Goal: Task Accomplishment & Management: Manage account settings

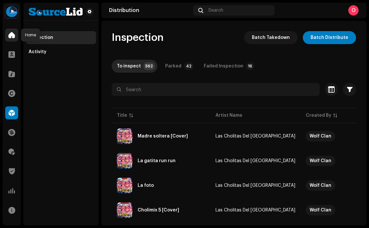
click at [16, 36] on div at bounding box center [11, 35] width 13 height 13
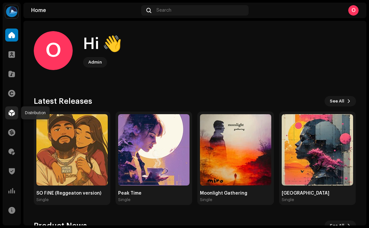
click at [8, 110] on span at bounding box center [11, 112] width 6 height 5
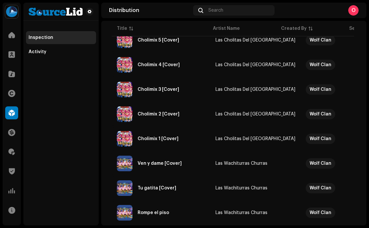
scroll to position [511, 0]
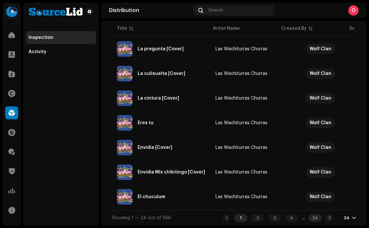
click at [314, 218] on div "24" at bounding box center [314, 218] width 13 height 8
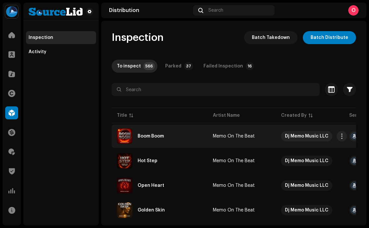
click at [164, 135] on div "Boom Boom" at bounding box center [160, 136] width 86 height 16
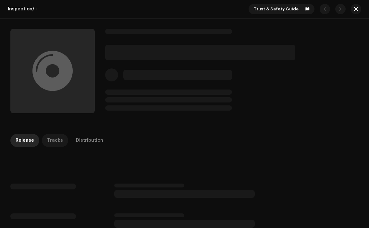
click at [54, 142] on div "Tracks" at bounding box center [55, 140] width 16 height 13
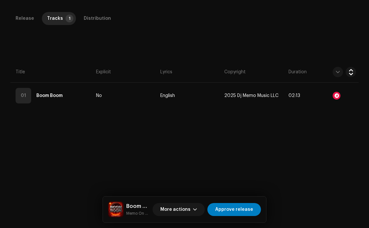
scroll to position [135, 0]
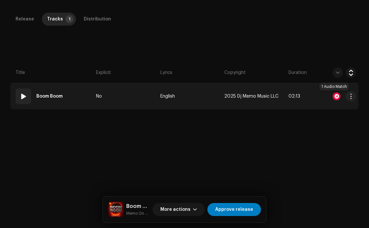
click at [334, 95] on div at bounding box center [336, 96] width 8 height 8
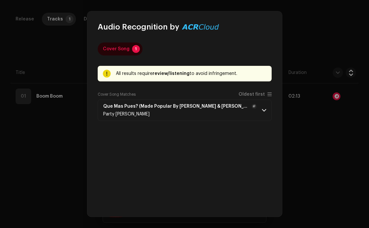
click at [155, 111] on div "Que Mas Pues? (Made Popular By [PERSON_NAME] & [PERSON_NAME]) [Karaoke Version]…" at bounding box center [179, 110] width 153 height 13
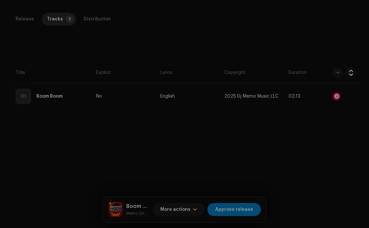
click at [59, 145] on div "Audio Recognition by Cover Song 1 All results require review/listening to avoid…" at bounding box center [184, 114] width 369 height 228
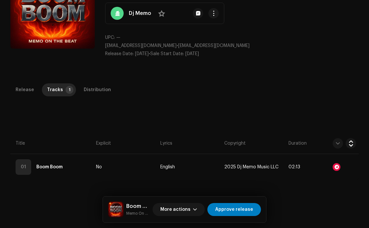
scroll to position [78, 0]
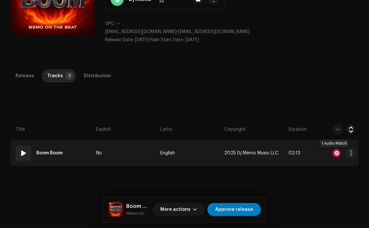
click at [334, 151] on div at bounding box center [336, 153] width 8 height 8
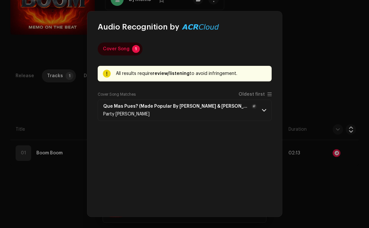
click at [228, 107] on strong "Que Mas Pues? (Made Popular By [PERSON_NAME] & [PERSON_NAME]) [Karaoke Version]" at bounding box center [176, 106] width 146 height 5
click at [239, 113] on div "Party [PERSON_NAME]" at bounding box center [179, 114] width 153 height 5
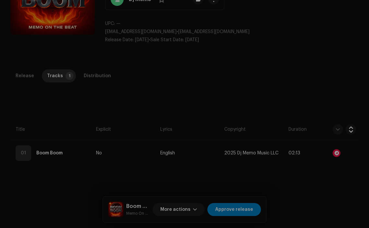
click at [64, 180] on div "Audio Recognition by Cover Song 1 All results require review/listening to avoid…" at bounding box center [184, 114] width 369 height 228
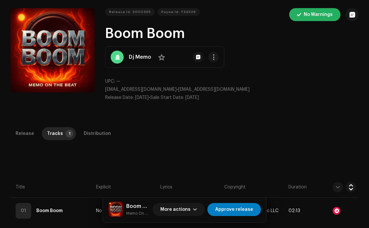
scroll to position [0, 0]
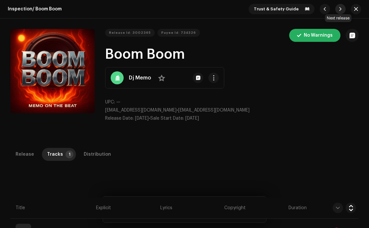
click at [338, 9] on span "button" at bounding box center [340, 8] width 4 height 5
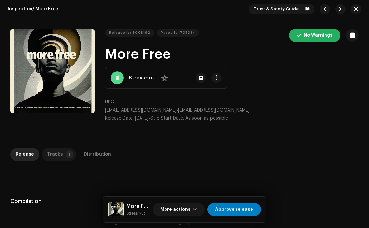
click at [54, 155] on div "Tracks" at bounding box center [55, 154] width 16 height 13
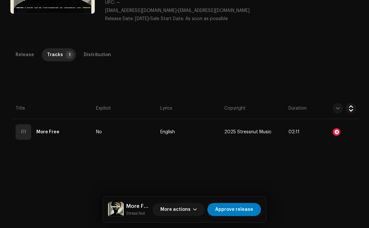
scroll to position [102, 0]
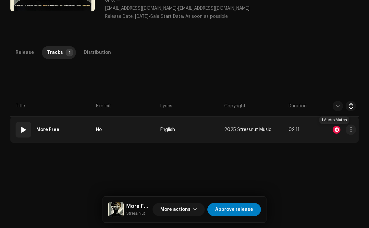
click at [333, 127] on div at bounding box center [336, 130] width 8 height 8
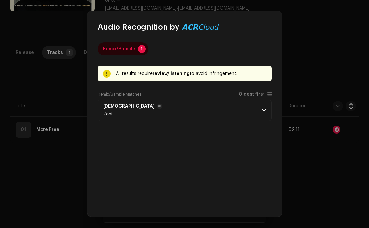
click at [177, 100] on p-accordion-header "Foils Zeni" at bounding box center [185, 110] width 174 height 21
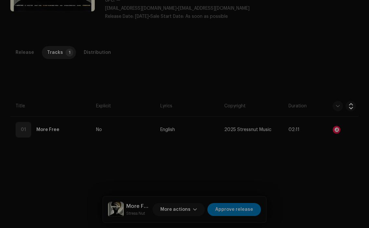
click at [72, 154] on div "Audio Recognition by Remix/Sample 1 All results require review/listening to avo…" at bounding box center [184, 114] width 369 height 228
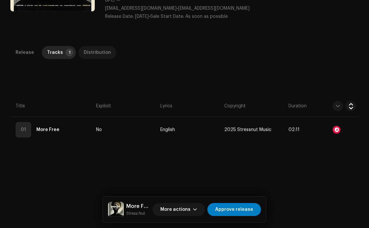
click at [98, 53] on div "Distribution" at bounding box center [97, 52] width 27 height 13
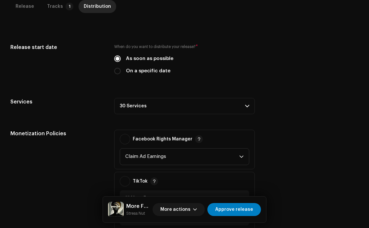
scroll to position [154, 0]
click at [209, 114] on div "Release start date When do you want to distribute your release? * As soon as po…" at bounding box center [184, 173] width 348 height 260
click at [220, 104] on p-accordion-header "30 Services" at bounding box center [184, 106] width 140 height 16
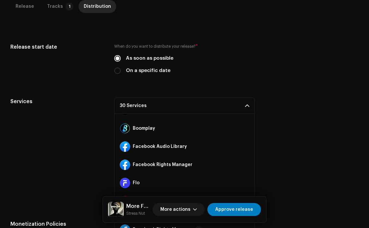
scroll to position [80, 0]
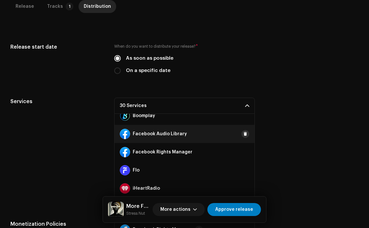
click at [243, 133] on span at bounding box center [245, 133] width 4 height 5
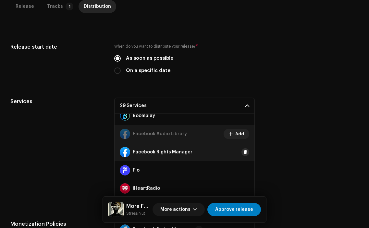
click at [243, 151] on span at bounding box center [245, 152] width 4 height 5
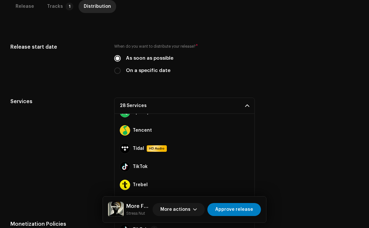
scroll to position [430, 0]
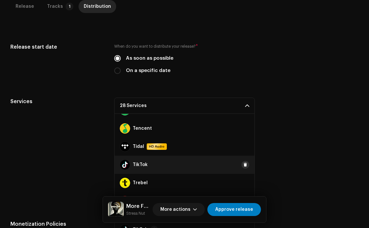
click at [243, 164] on button at bounding box center [245, 165] width 8 height 8
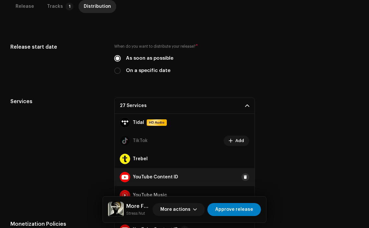
click at [243, 178] on button at bounding box center [245, 177] width 8 height 8
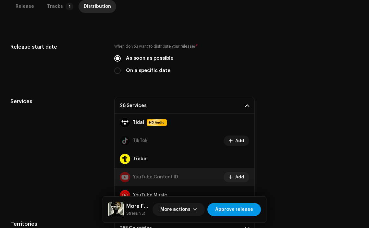
click at [242, 206] on span "Approve release" at bounding box center [234, 209] width 38 height 13
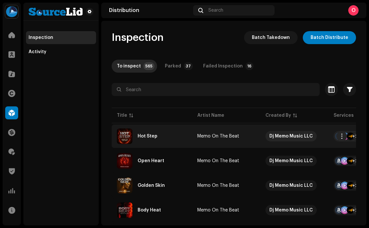
click at [163, 139] on div "Hot Step" at bounding box center [152, 136] width 70 height 16
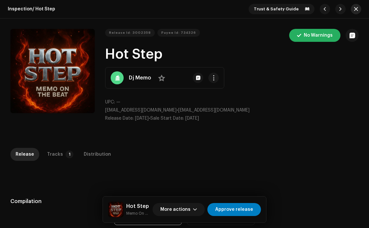
click at [354, 8] on span "button" at bounding box center [356, 8] width 4 height 5
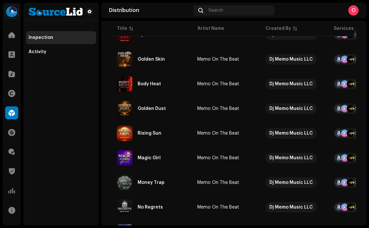
scroll to position [264, 0]
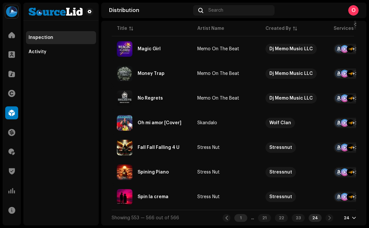
click at [236, 216] on div "1" at bounding box center [240, 218] width 13 height 8
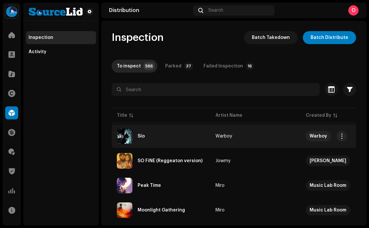
click at [157, 134] on div "Sío" at bounding box center [161, 136] width 88 height 16
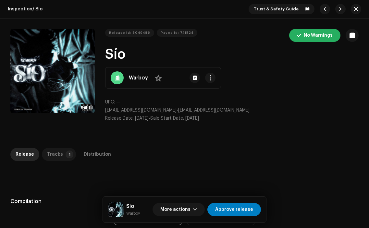
click at [60, 155] on p-tab "Tracks 1" at bounding box center [59, 154] width 34 height 13
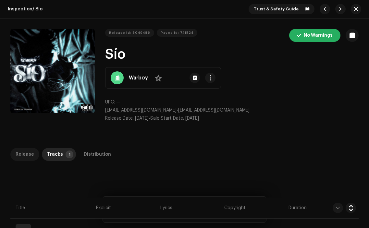
click at [33, 155] on p-tab "Release" at bounding box center [24, 154] width 29 height 13
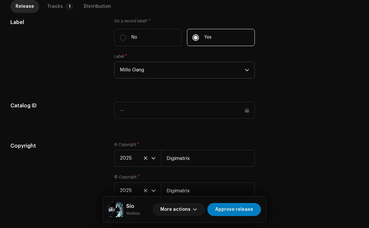
scroll to position [607, 0]
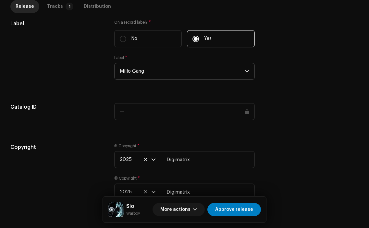
click at [245, 71] on icon "dropdown trigger" at bounding box center [247, 71] width 5 height 5
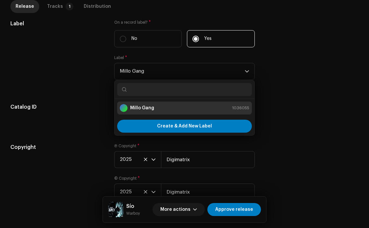
click at [290, 87] on div "Label On a record label? * No Yes Label * Millo Gang Millo Gang 1036055 Create …" at bounding box center [184, 54] width 348 height 68
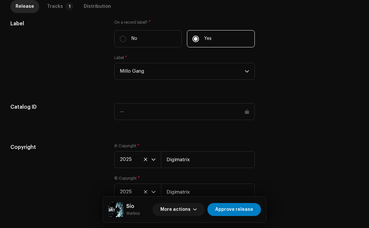
scroll to position [636, 0]
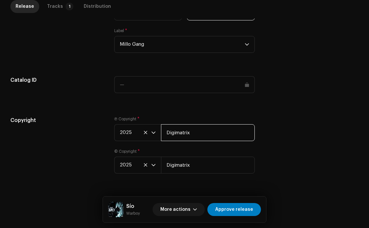
click at [220, 132] on input "Digimatrix" at bounding box center [207, 132] width 93 height 17
type input "Digimatrix/POWERED BY SOURCELID LLC"
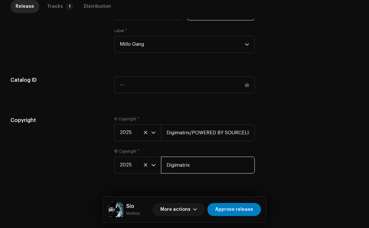
click at [220, 165] on input "Digimatrix" at bounding box center [207, 165] width 93 height 17
type input "Digimatrix/POWERED BY SOURCELID LLC"
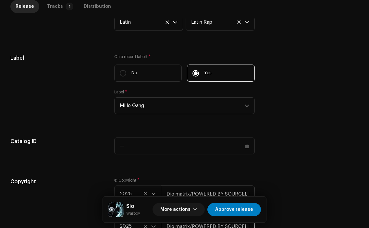
scroll to position [574, 0]
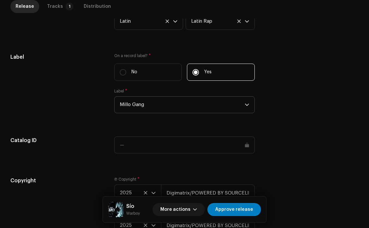
click at [233, 109] on span "Millo Gang" at bounding box center [182, 105] width 125 height 16
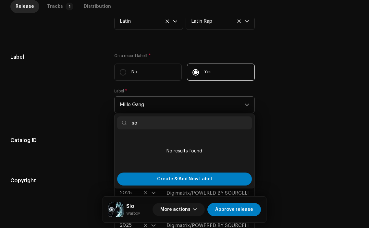
type input "s"
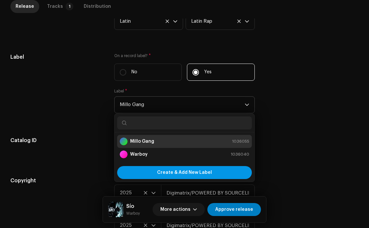
click at [192, 174] on span "Create & Add New Label" at bounding box center [184, 172] width 55 height 13
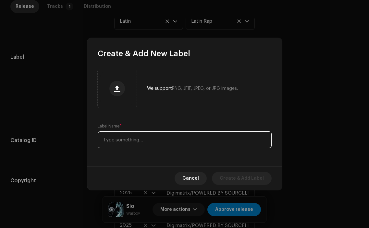
click at [168, 133] on input "text" at bounding box center [185, 139] width 174 height 17
type input "s"
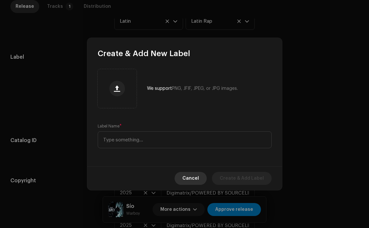
click at [199, 181] on span "Cancel" at bounding box center [190, 178] width 17 height 13
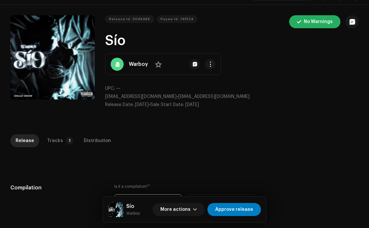
scroll to position [0, 0]
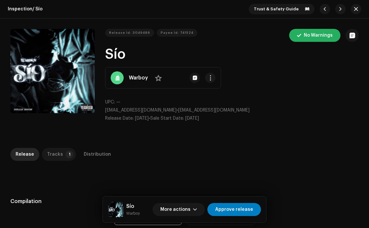
click at [56, 152] on div "Tracks" at bounding box center [55, 154] width 16 height 13
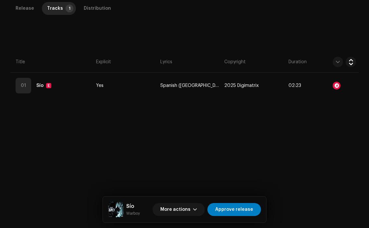
scroll to position [145, 0]
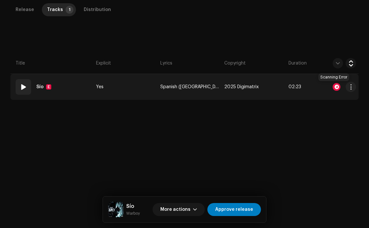
click at [334, 88] on div at bounding box center [336, 87] width 8 height 8
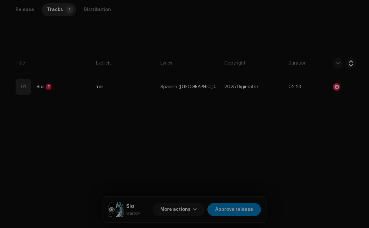
click at [305, 147] on div "Audio Recognition by AcrCloud is still processing the audio file. Scheduling a …" at bounding box center [184, 114] width 369 height 228
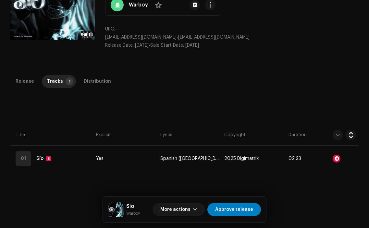
scroll to position [54, 0]
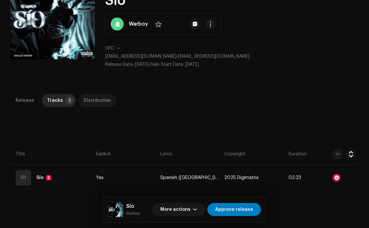
click at [103, 103] on div "Distribution" at bounding box center [97, 100] width 27 height 13
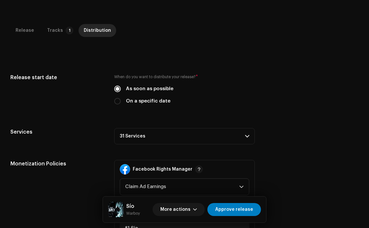
scroll to position [124, 0]
click at [120, 101] on div "On a specific date" at bounding box center [184, 100] width 140 height 7
click at [117, 101] on input "On a specific date" at bounding box center [117, 101] width 6 height 6
radio input "true"
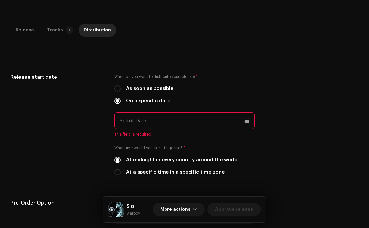
click at [169, 129] on input "text" at bounding box center [184, 120] width 140 height 17
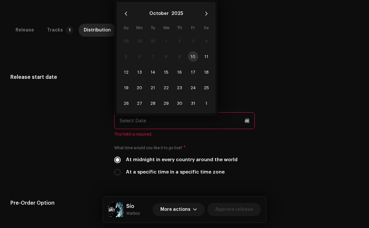
click at [193, 57] on td "10" at bounding box center [192, 57] width 13 height 16
click at [206, 56] on span "11" at bounding box center [206, 56] width 10 height 10
type input "[DATE]"
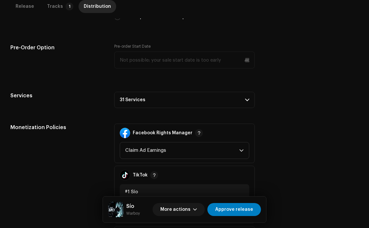
scroll to position [275, 0]
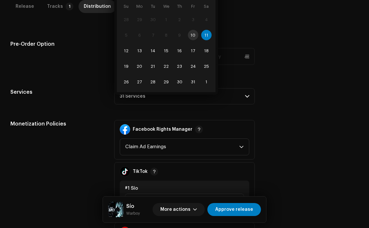
click at [290, 116] on div "Release start date When do you want to distribute your release? * As soon as po…" at bounding box center [184, 108] width 348 height 372
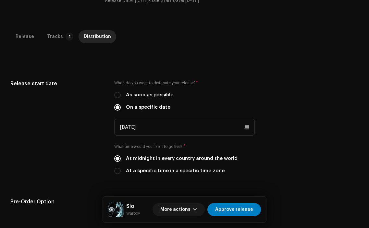
scroll to position [117, 0]
click at [116, 93] on input "As soon as possible" at bounding box center [117, 95] width 6 height 6
radio input "true"
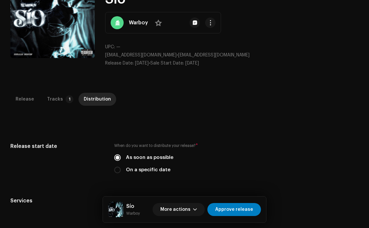
scroll to position [0, 0]
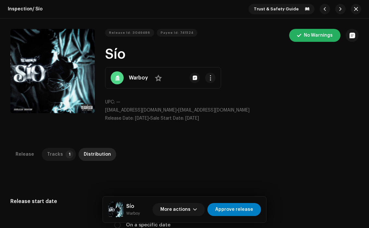
click at [57, 154] on div "Tracks" at bounding box center [55, 154] width 16 height 13
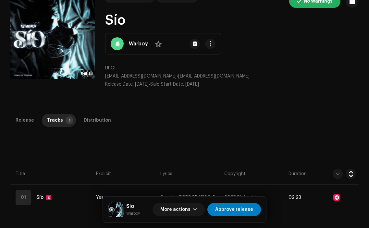
scroll to position [35, 0]
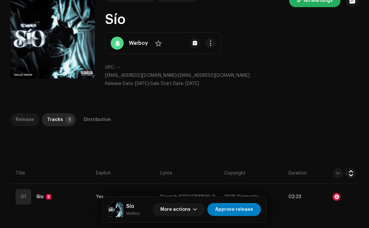
click at [30, 119] on div "Release" at bounding box center [25, 119] width 18 height 13
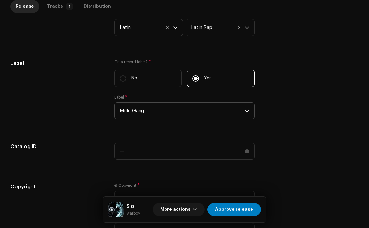
scroll to position [636, 0]
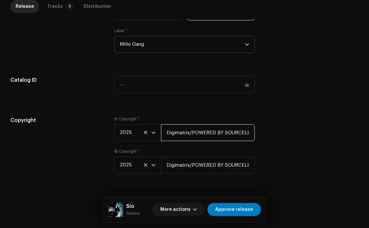
click at [212, 136] on input "Digimatrix/POWERED BY SOURCELID LLC" at bounding box center [207, 132] width 93 height 17
click at [88, 10] on div "Distribution" at bounding box center [97, 6] width 27 height 13
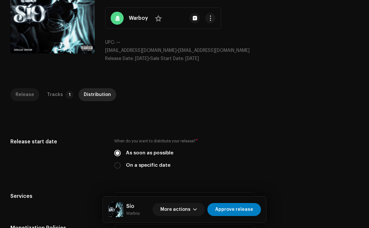
scroll to position [0, 0]
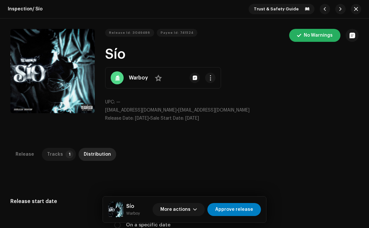
click at [52, 157] on div "Tracks" at bounding box center [55, 154] width 16 height 13
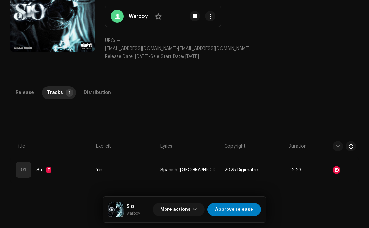
scroll to position [64, 0]
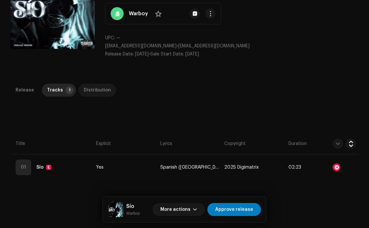
click at [91, 91] on div "Distribution" at bounding box center [97, 90] width 27 height 13
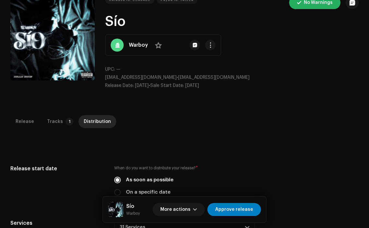
scroll to position [24, 0]
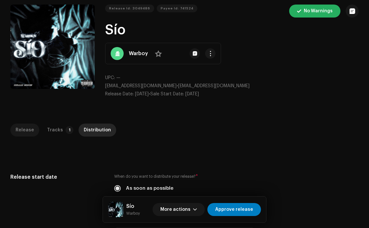
click at [28, 131] on div "Release" at bounding box center [25, 130] width 18 height 13
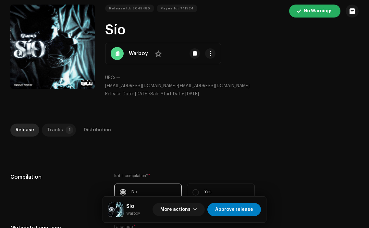
click at [50, 130] on div "Tracks" at bounding box center [55, 130] width 16 height 13
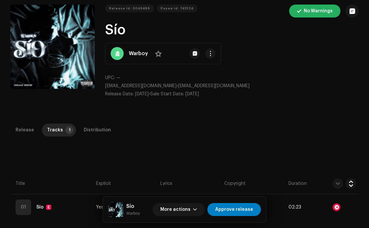
scroll to position [0, 0]
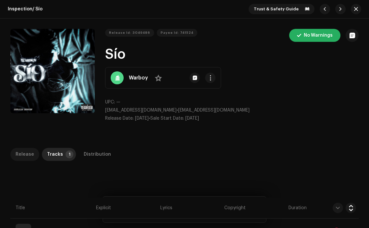
click at [34, 151] on p-tab "Release" at bounding box center [24, 154] width 29 height 13
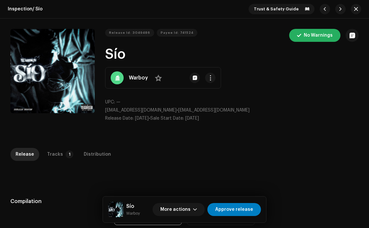
click at [235, 218] on div "Sío Warboy More actions Approve release" at bounding box center [184, 210] width 163 height 26
click at [235, 211] on span "Approve release" at bounding box center [234, 209] width 38 height 13
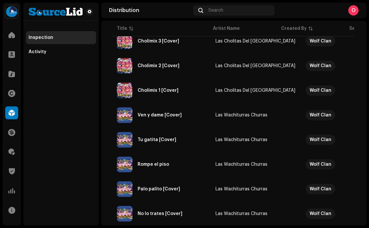
scroll to position [511, 0]
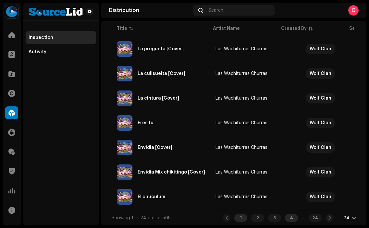
click at [286, 218] on div "4" at bounding box center [291, 218] width 13 height 8
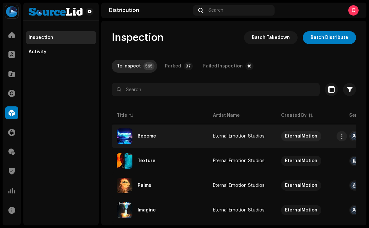
click at [164, 137] on div "Become" at bounding box center [160, 136] width 86 height 16
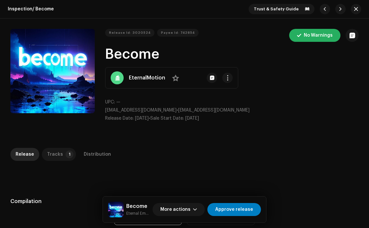
click at [57, 151] on div "Tracks" at bounding box center [55, 154] width 16 height 13
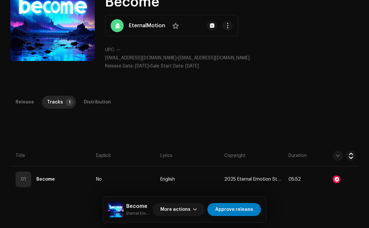
scroll to position [53, 0]
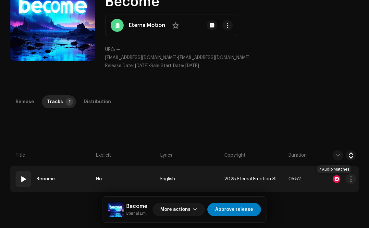
click at [332, 182] on div at bounding box center [336, 179] width 8 height 8
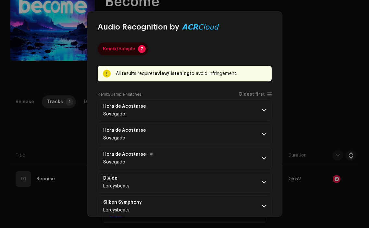
scroll to position [59, 0]
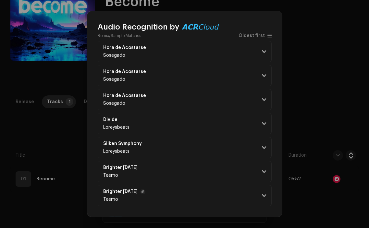
click at [171, 194] on p-accordion-header "Brighter [DATE] Teemo" at bounding box center [185, 195] width 174 height 21
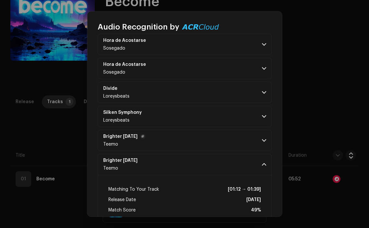
click at [209, 132] on p-accordion-header "Brighter [DATE] Teemo" at bounding box center [185, 140] width 174 height 21
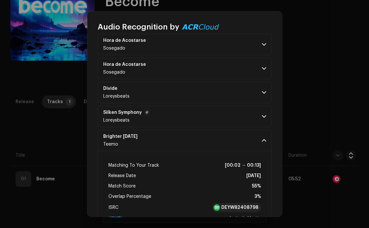
click at [208, 116] on p-accordion-header "Silken Symphony Loreysbeats" at bounding box center [185, 116] width 174 height 21
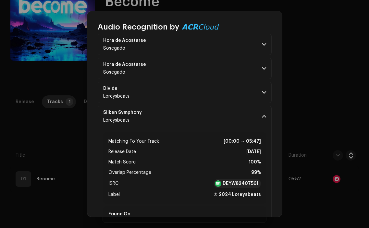
click at [55, 123] on div "Audio Recognition by Remix/Sample 7 All results require review/listening to avo…" at bounding box center [184, 114] width 369 height 228
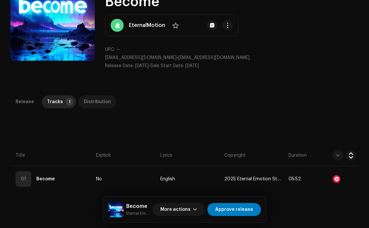
click at [86, 104] on div "Distribution" at bounding box center [97, 101] width 27 height 13
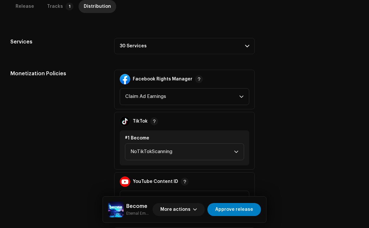
scroll to position [214, 0]
click at [229, 47] on p-accordion-header "30 Services" at bounding box center [184, 46] width 140 height 16
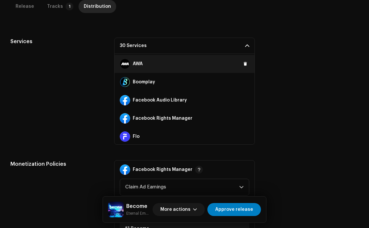
scroll to position [56, 0]
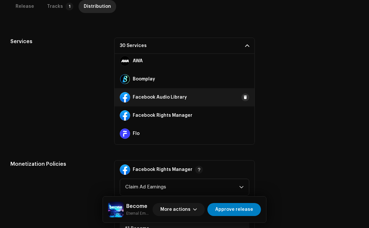
click at [243, 98] on span at bounding box center [245, 97] width 4 height 5
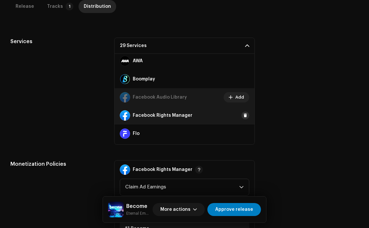
click at [243, 114] on span at bounding box center [245, 115] width 4 height 5
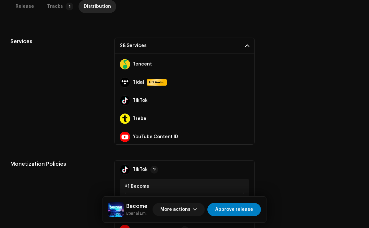
scroll to position [440, 0]
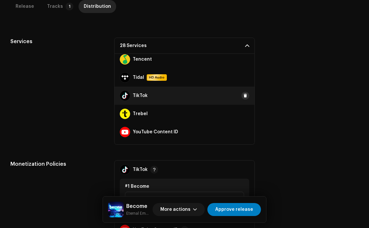
click at [243, 97] on span at bounding box center [245, 95] width 4 height 5
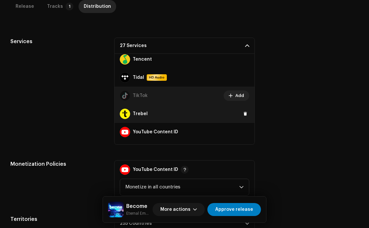
scroll to position [454, 0]
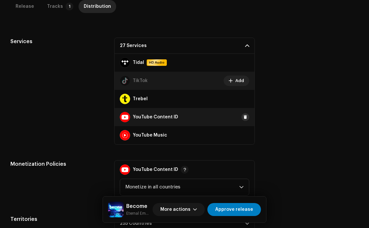
click at [243, 118] on span at bounding box center [245, 116] width 4 height 5
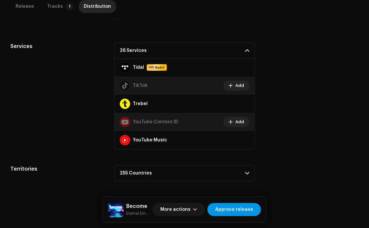
click at [246, 208] on span "Approve release" at bounding box center [234, 209] width 38 height 13
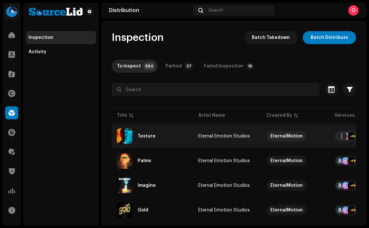
click at [168, 135] on div "Texture" at bounding box center [152, 136] width 71 height 16
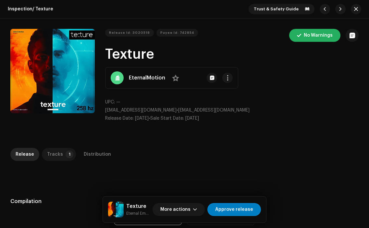
click at [53, 152] on div "Tracks" at bounding box center [55, 154] width 16 height 13
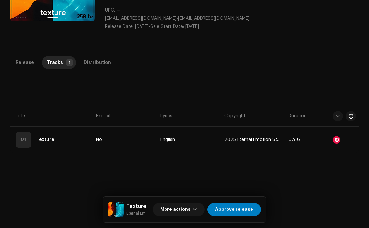
scroll to position [93, 0]
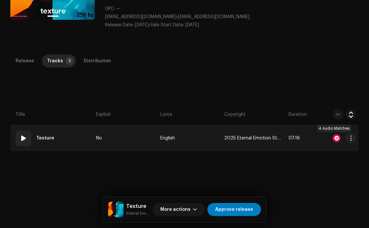
click at [333, 139] on div at bounding box center [336, 138] width 8 height 8
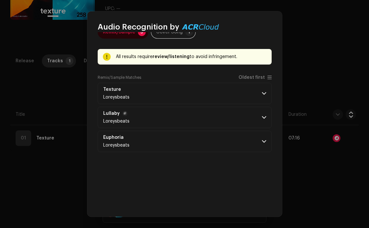
scroll to position [17, 0]
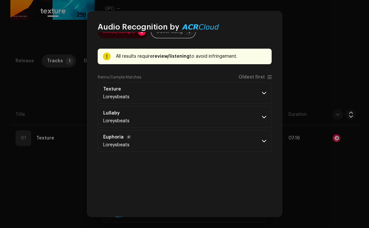
click at [184, 138] on p-accordion-header "Euphoria Loreysbeats" at bounding box center [185, 140] width 174 height 21
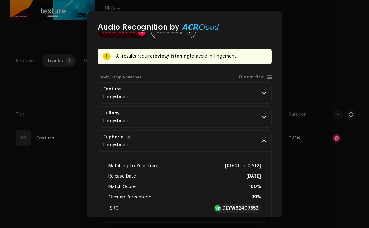
click at [184, 138] on p-accordion-header "Euphoria Loreysbeats" at bounding box center [185, 140] width 174 height 21
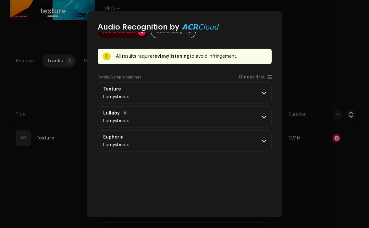
click at [178, 122] on p-accordion-header "Lullaby Loreysbeats" at bounding box center [185, 116] width 174 height 21
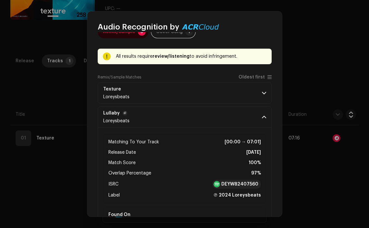
click at [178, 122] on p-accordion-header "Lullaby Loreysbeats" at bounding box center [185, 116] width 174 height 21
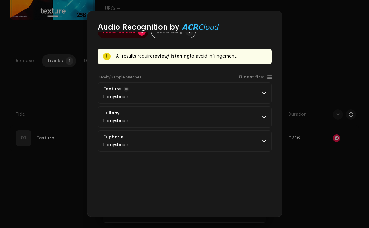
click at [176, 98] on p-accordion-header "Texture Loreysbeats" at bounding box center [185, 92] width 174 height 21
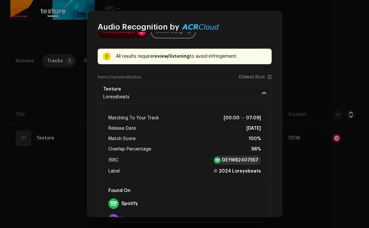
click at [234, 160] on strong "DEYW82407557" at bounding box center [240, 160] width 36 height 6
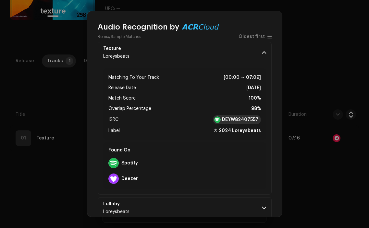
scroll to position [59, 0]
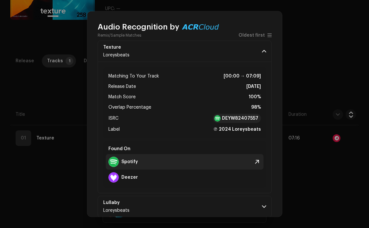
click at [253, 159] on span at bounding box center [257, 162] width 8 height 8
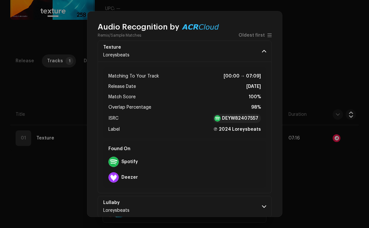
scroll to position [0, 0]
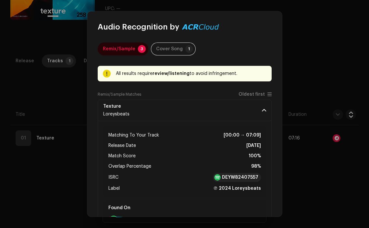
click at [315, 80] on div "Audio Recognition by Remix/Sample 3 Cover Song 1 All results require review/lis…" at bounding box center [184, 114] width 369 height 228
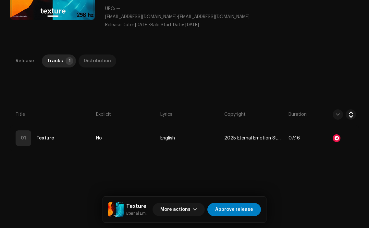
click at [100, 62] on div "Distribution" at bounding box center [97, 60] width 27 height 13
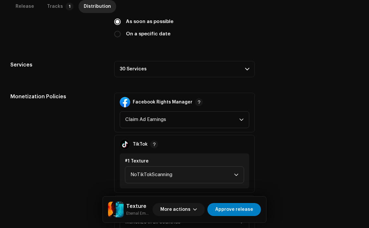
scroll to position [196, 0]
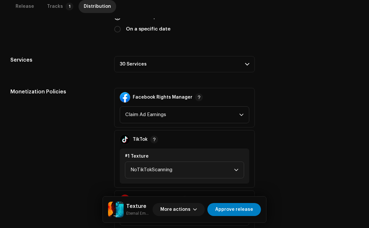
click at [238, 62] on p-accordion-header "30 Services" at bounding box center [184, 64] width 140 height 16
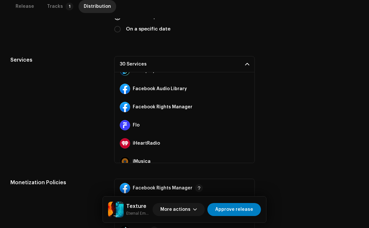
scroll to position [84, 0]
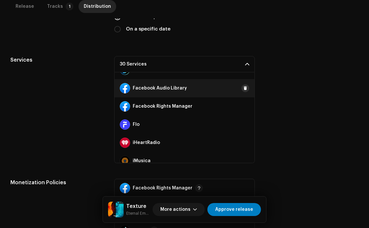
click at [243, 88] on span at bounding box center [245, 88] width 4 height 5
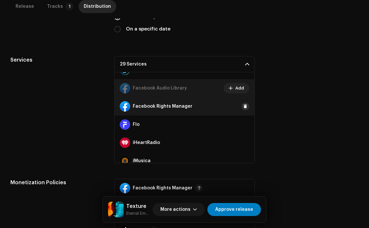
click at [243, 107] on span at bounding box center [245, 106] width 4 height 5
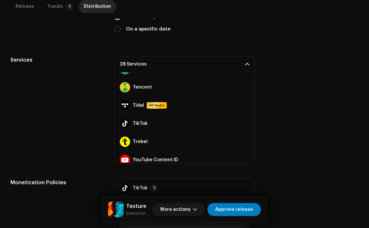
scroll to position [432, 0]
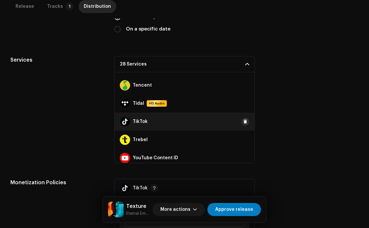
click at [243, 121] on span at bounding box center [245, 121] width 4 height 5
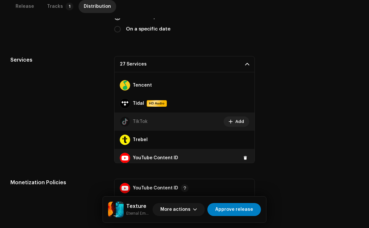
scroll to position [440, 0]
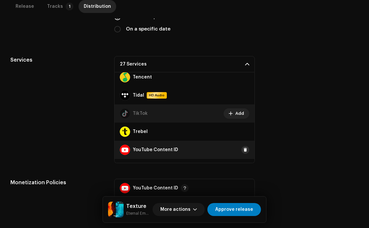
click at [241, 152] on button at bounding box center [245, 150] width 8 height 8
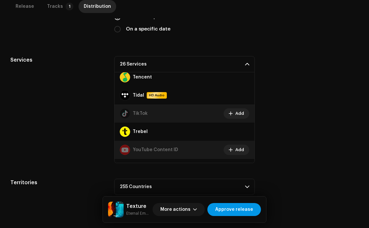
click at [237, 206] on span "Approve release" at bounding box center [234, 209] width 38 height 13
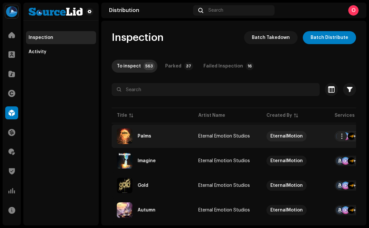
click at [156, 137] on div "Palms" at bounding box center [152, 136] width 71 height 16
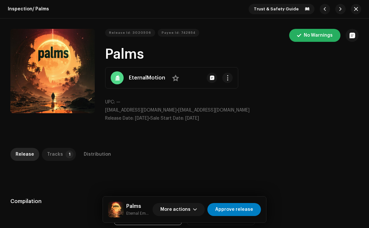
click at [59, 151] on p-tab "Tracks 1" at bounding box center [59, 154] width 34 height 13
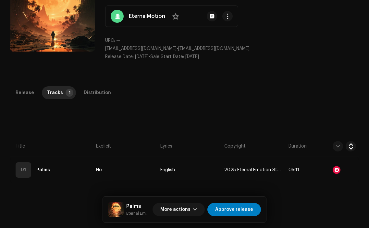
scroll to position [63, 0]
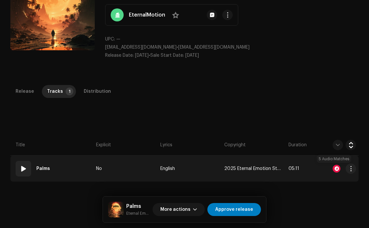
click at [333, 168] on div at bounding box center [336, 169] width 8 height 8
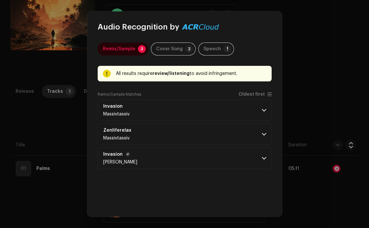
click at [196, 159] on p-accordion-header "Invasion [PERSON_NAME]" at bounding box center [185, 158] width 174 height 21
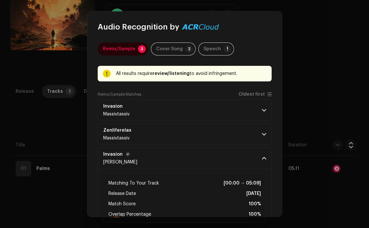
click at [196, 159] on p-accordion-header "Invasion [PERSON_NAME]" at bounding box center [185, 158] width 174 height 21
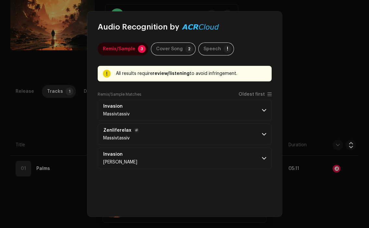
click at [191, 135] on p-accordion-header "Zenliferelax Massivtassiv" at bounding box center [185, 134] width 174 height 21
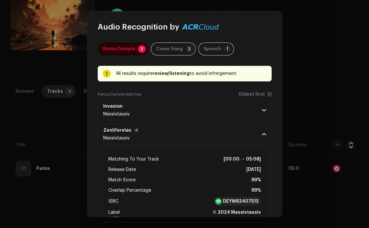
click at [191, 135] on p-accordion-header "Zenliferelax Massivtassiv" at bounding box center [185, 134] width 174 height 21
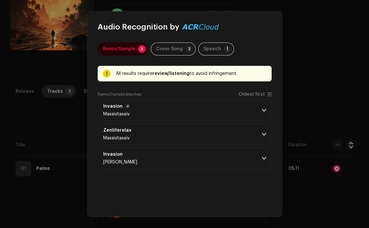
click at [184, 106] on p-accordion-header "Invasion Massivtassiv" at bounding box center [185, 110] width 174 height 21
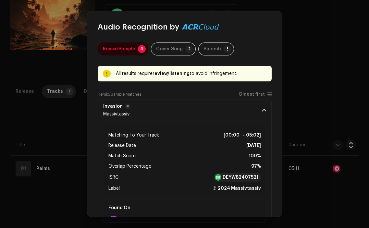
click at [184, 106] on p-accordion-header "Invasion Massivtassiv" at bounding box center [185, 110] width 174 height 21
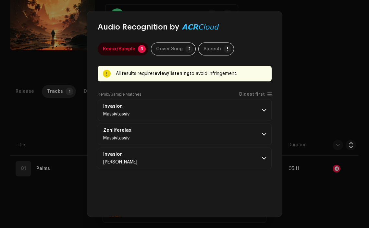
click at [60, 135] on div "Audio Recognition by Remix/Sample 3 Cover Song 2 Speech ! All results require r…" at bounding box center [184, 114] width 369 height 228
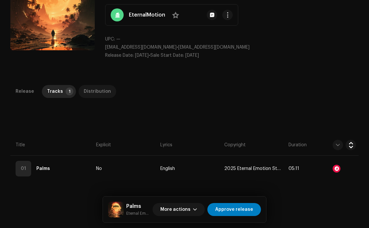
click at [93, 92] on div "Distribution" at bounding box center [97, 91] width 27 height 13
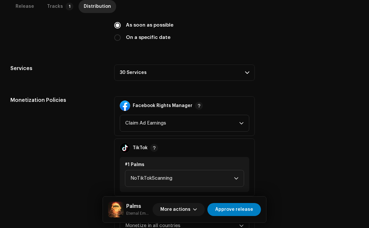
scroll to position [187, 0]
click at [213, 75] on p-accordion-header "30 Services" at bounding box center [184, 73] width 140 height 16
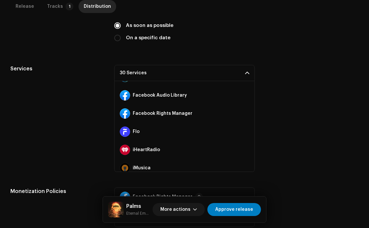
scroll to position [86, 0]
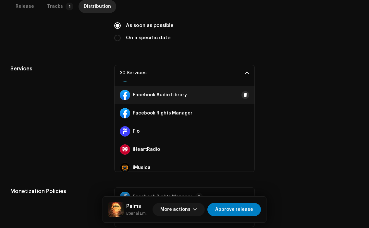
click at [243, 95] on span at bounding box center [245, 94] width 4 height 5
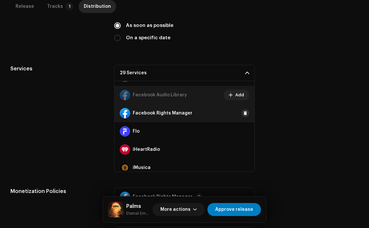
click at [243, 114] on span at bounding box center [245, 113] width 4 height 5
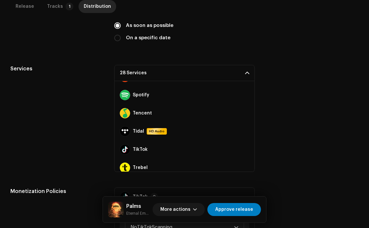
scroll to position [420, 0]
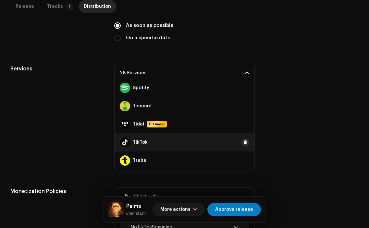
click at [243, 142] on span at bounding box center [245, 142] width 4 height 5
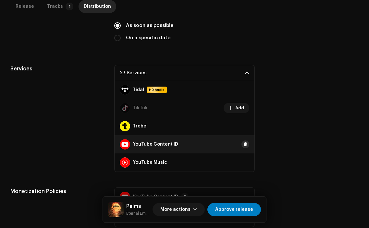
click at [241, 147] on button at bounding box center [245, 144] width 8 height 8
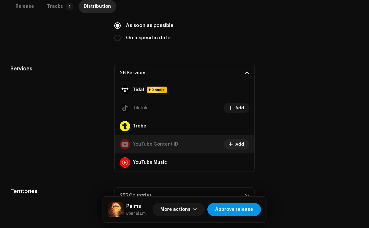
click at [243, 208] on span "Approve release" at bounding box center [234, 209] width 38 height 13
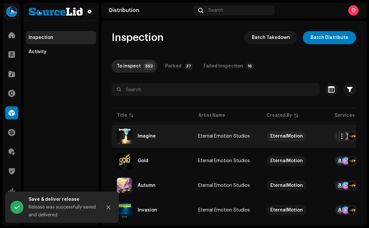
click at [167, 138] on div "Imagine" at bounding box center [152, 136] width 71 height 16
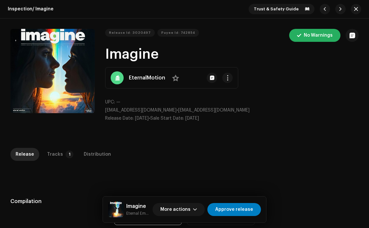
click at [53, 142] on div "Inspection / Imagine Trust & Safety Guide Release Id: 3020497 Payee Id: 742854 …" at bounding box center [184, 114] width 369 height 228
click at [56, 151] on div "Tracks" at bounding box center [55, 154] width 16 height 13
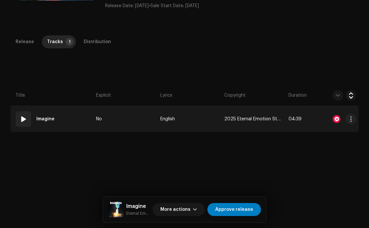
scroll to position [117, 0]
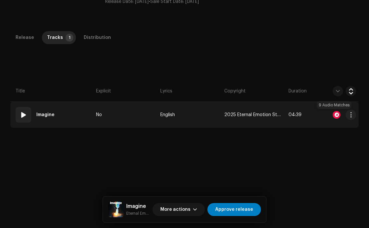
click at [332, 114] on div at bounding box center [336, 115] width 8 height 8
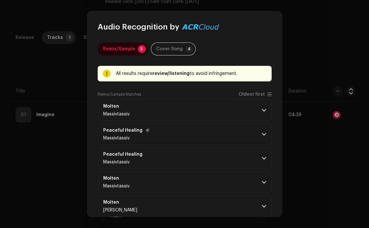
scroll to position [33, 0]
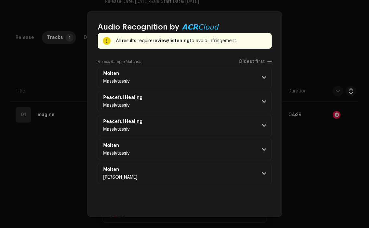
click at [191, 185] on div "Remix/Sample 5 Cover Song 4 All results require review/listening to avoid infri…" at bounding box center [185, 108] width 174 height 197
click at [203, 171] on p-accordion-header "Molten [PERSON_NAME]" at bounding box center [185, 173] width 174 height 21
click at [194, 147] on p-accordion-header "Molten Massivtassiv" at bounding box center [185, 149] width 174 height 21
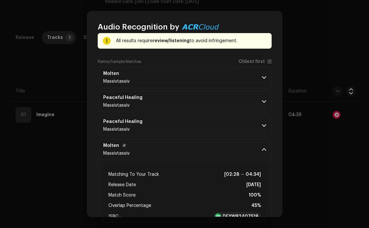
click at [194, 147] on p-accordion-header "Molten Massivtassiv" at bounding box center [185, 149] width 174 height 21
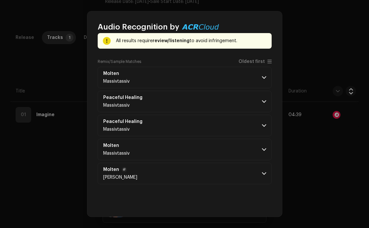
click at [188, 176] on p-accordion-header "Molten [PERSON_NAME]" at bounding box center [185, 173] width 174 height 21
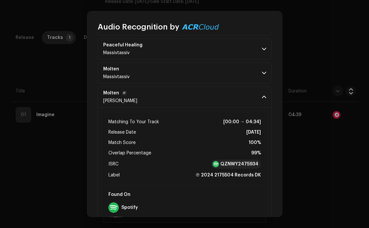
scroll to position [112, 0]
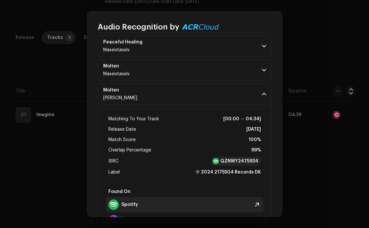
click at [201, 200] on div "Spotify" at bounding box center [185, 205] width 158 height 16
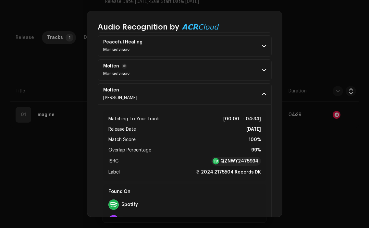
click at [248, 72] on p-accordion-header "Molten Massivtassiv" at bounding box center [185, 69] width 174 height 21
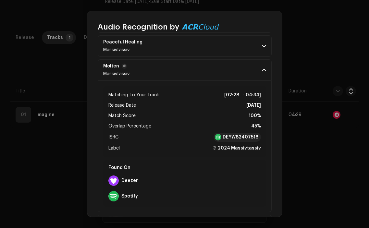
click at [248, 72] on p-accordion-header "Molten Massivtassiv" at bounding box center [185, 69] width 174 height 21
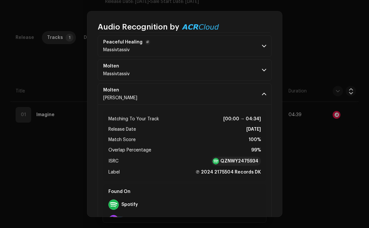
click at [248, 39] on p-accordion-header "Peaceful Healing Massivtassiv" at bounding box center [185, 45] width 174 height 21
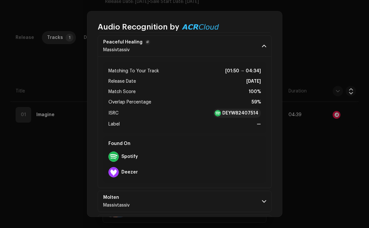
click at [248, 39] on p-accordion-header "Peaceful Healing Massivtassiv" at bounding box center [185, 45] width 174 height 21
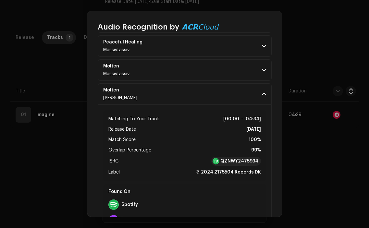
click at [74, 156] on div "Audio Recognition by Remix/Sample 5 Cover Song 4 All results require review/lis…" at bounding box center [184, 114] width 369 height 228
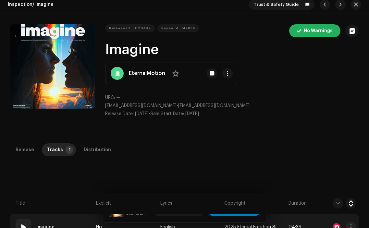
scroll to position [0, 0]
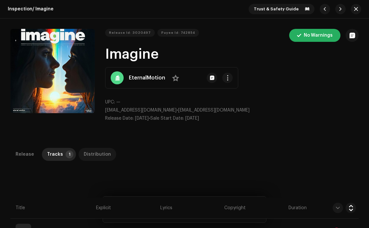
click at [90, 156] on div "Distribution" at bounding box center [97, 154] width 27 height 13
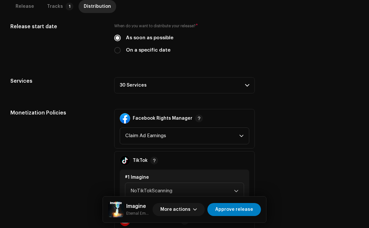
scroll to position [175, 0]
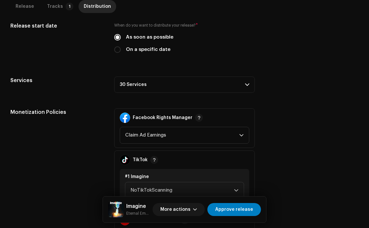
click at [245, 82] on span at bounding box center [247, 84] width 4 height 5
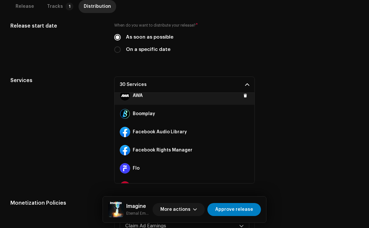
scroll to position [62, 0]
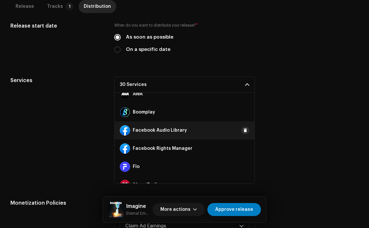
click at [243, 132] on span at bounding box center [245, 130] width 4 height 5
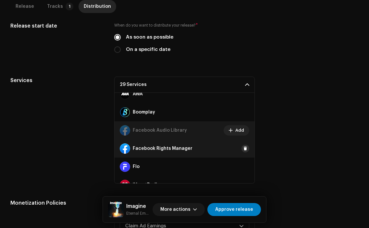
click at [243, 146] on span at bounding box center [245, 148] width 4 height 5
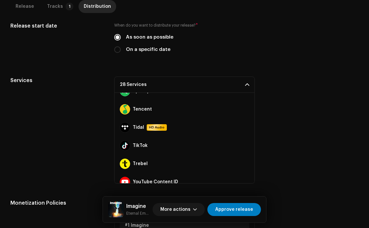
scroll to position [431, 0]
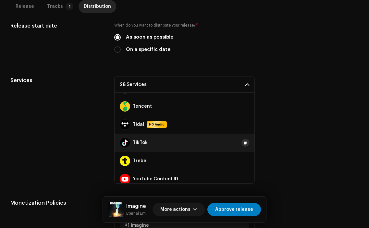
click at [243, 143] on span at bounding box center [245, 142] width 4 height 5
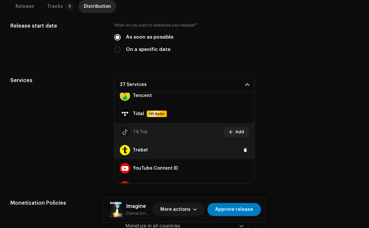
scroll to position [443, 0]
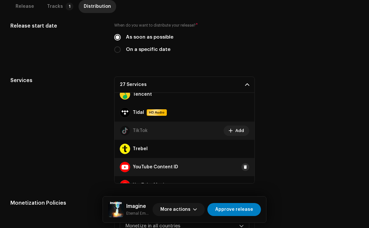
click at [243, 167] on span at bounding box center [245, 166] width 4 height 5
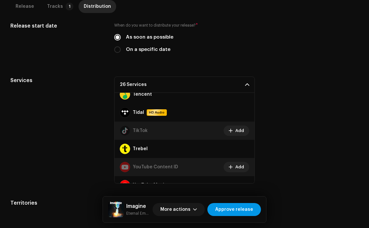
click at [243, 209] on span "Approve release" at bounding box center [234, 209] width 38 height 13
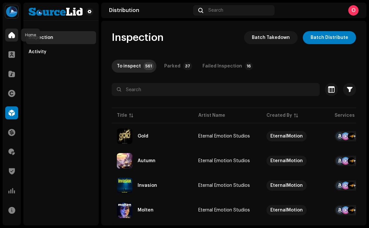
click at [15, 39] on div at bounding box center [11, 35] width 13 height 13
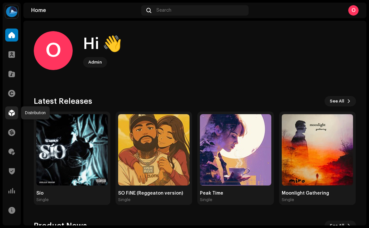
click at [14, 114] on span at bounding box center [11, 112] width 6 height 5
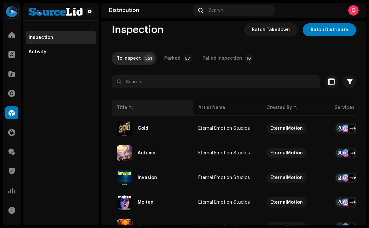
scroll to position [7, 0]
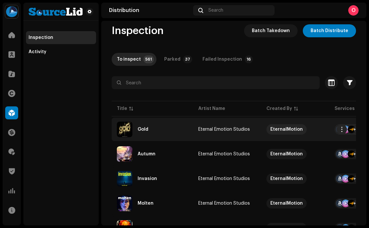
click at [166, 128] on div "Gold" at bounding box center [152, 130] width 71 height 16
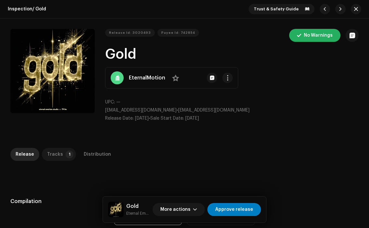
click at [60, 154] on p-tab "Tracks 1" at bounding box center [59, 154] width 34 height 13
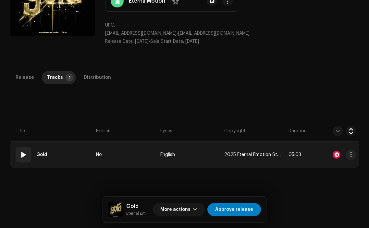
scroll to position [90, 0]
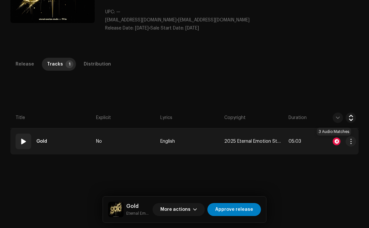
click at [334, 139] on div at bounding box center [336, 142] width 8 height 8
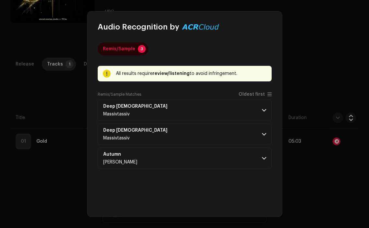
click at [168, 157] on p-accordion-header "Autumn [PERSON_NAME]" at bounding box center [185, 158] width 174 height 21
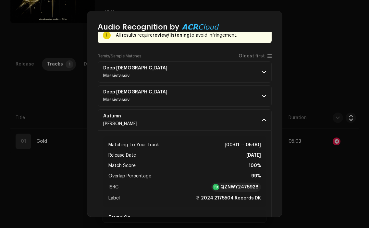
scroll to position [39, 0]
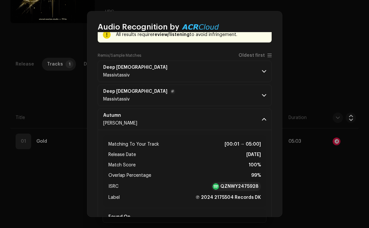
click at [178, 91] on p-accordion-header "Deep [DEMOGRAPHIC_DATA] Massivtassiv" at bounding box center [185, 95] width 174 height 21
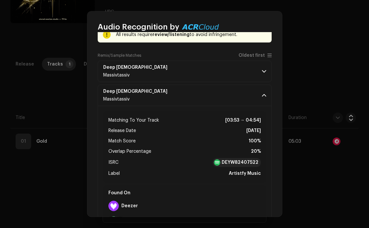
click at [21, 104] on div "Audio Recognition by Remix/Sample 3 All results require review/listening to avo…" at bounding box center [184, 114] width 369 height 228
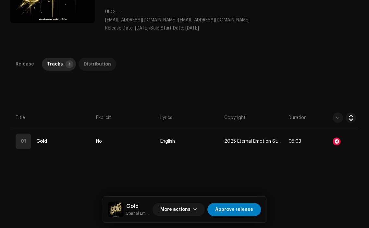
click at [95, 58] on div "Distribution" at bounding box center [97, 64] width 27 height 13
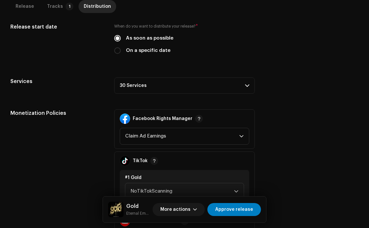
scroll to position [175, 0]
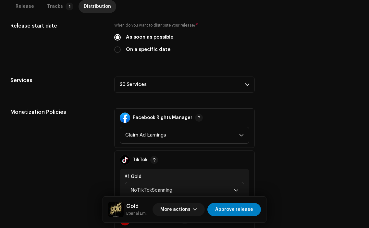
click at [213, 82] on p-accordion-header "30 Services" at bounding box center [184, 85] width 140 height 16
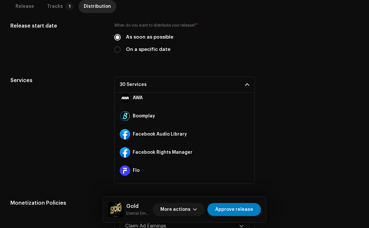
scroll to position [61, 0]
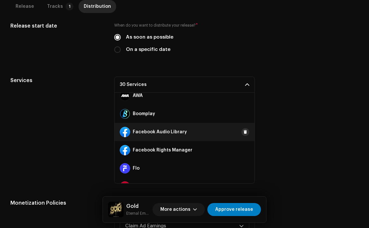
click at [243, 129] on span at bounding box center [245, 131] width 4 height 5
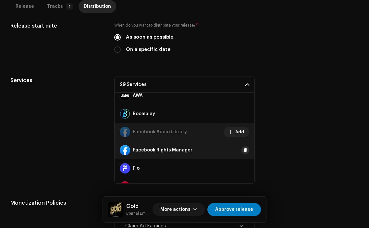
click at [243, 149] on span at bounding box center [245, 150] width 4 height 5
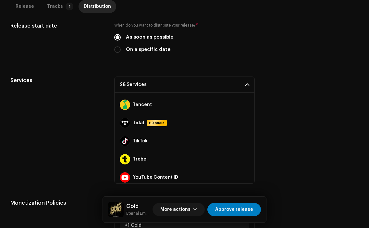
scroll to position [436, 0]
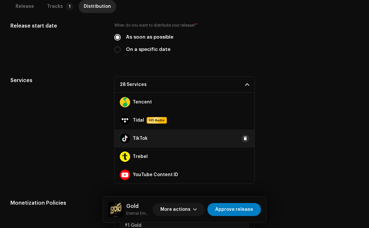
click at [243, 137] on span at bounding box center [245, 138] width 4 height 5
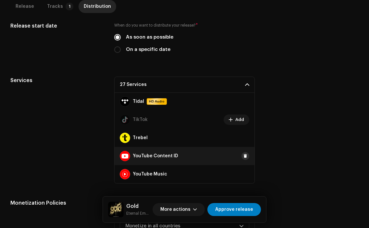
click at [243, 156] on span at bounding box center [245, 155] width 4 height 5
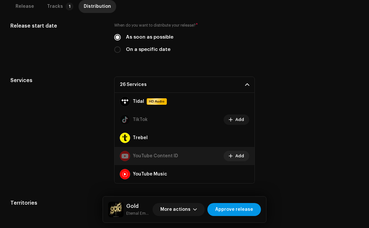
click at [238, 205] on span "Approve release" at bounding box center [234, 209] width 38 height 13
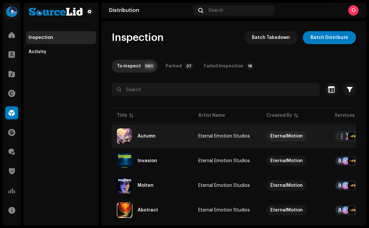
click at [156, 135] on div "Autumn" at bounding box center [152, 136] width 71 height 16
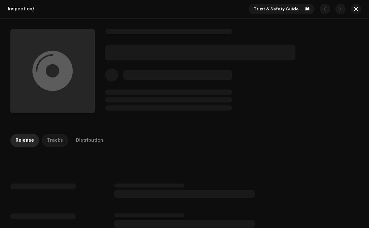
click at [56, 136] on div "Tracks" at bounding box center [55, 140] width 16 height 13
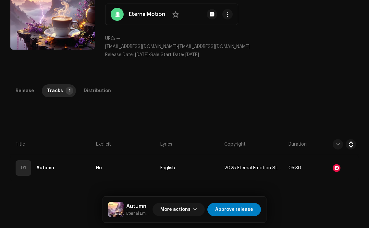
scroll to position [64, 0]
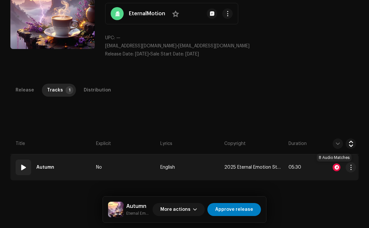
click at [335, 167] on div at bounding box center [336, 167] width 8 height 8
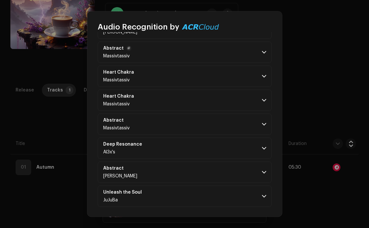
scroll to position [83, 0]
click at [170, 189] on p-accordion-header "Unleash the Soul JuJuBa" at bounding box center [185, 195] width 174 height 21
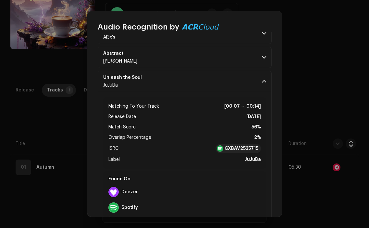
scroll to position [214, 0]
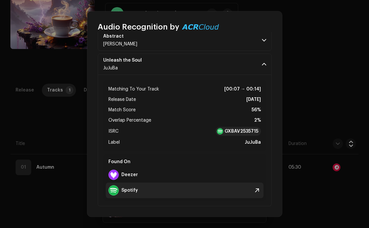
click at [230, 193] on div "Spotify" at bounding box center [185, 191] width 158 height 16
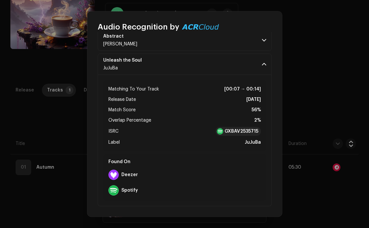
click at [305, 34] on div "Audio Recognition by Remix/Sample 8 All results require review/listening to avo…" at bounding box center [184, 114] width 369 height 228
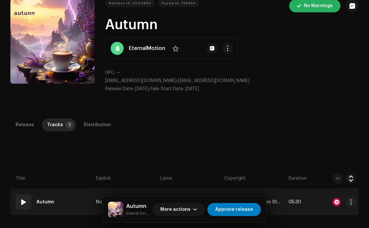
scroll to position [0, 0]
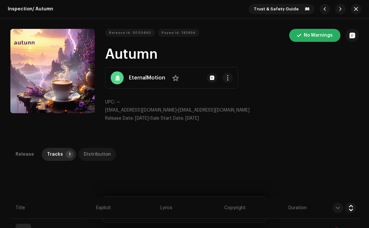
click at [102, 154] on div "Distribution" at bounding box center [97, 154] width 27 height 13
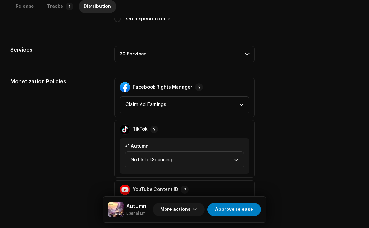
scroll to position [207, 0]
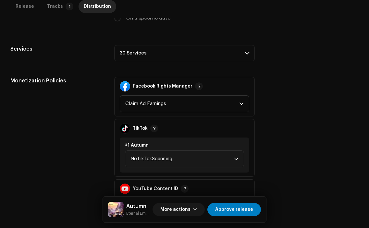
click at [235, 50] on p-accordion-header "30 Services" at bounding box center [184, 53] width 140 height 16
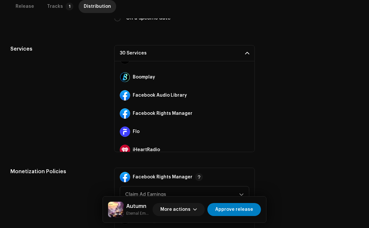
scroll to position [66, 0]
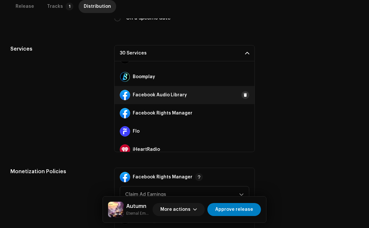
click at [243, 93] on span at bounding box center [245, 94] width 4 height 5
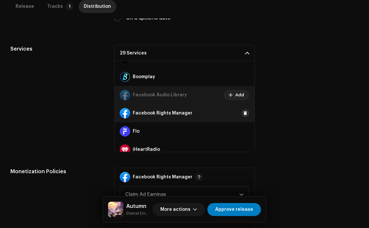
click at [243, 113] on span at bounding box center [245, 113] width 4 height 5
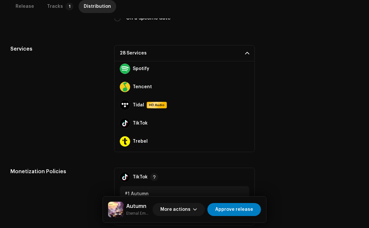
scroll to position [420, 0]
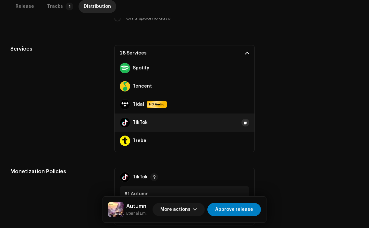
click at [243, 122] on span at bounding box center [245, 122] width 4 height 5
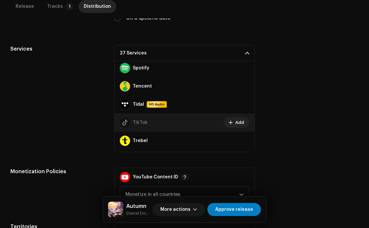
scroll to position [454, 0]
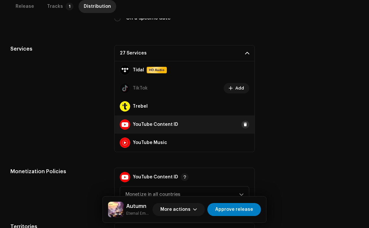
click at [241, 127] on button at bounding box center [245, 125] width 8 height 8
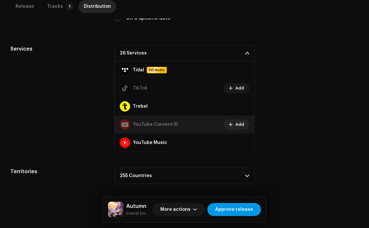
click at [243, 209] on span "Approve release" at bounding box center [234, 209] width 38 height 13
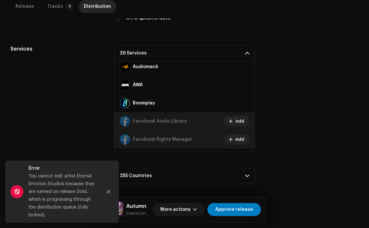
scroll to position [0, 0]
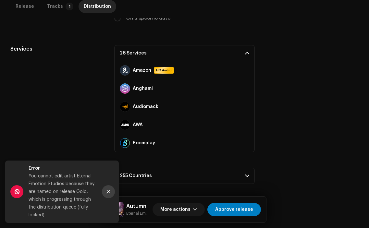
click at [107, 190] on icon "Close" at bounding box center [108, 191] width 5 height 5
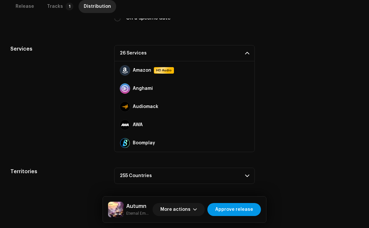
click at [228, 207] on span "Approve release" at bounding box center [234, 209] width 38 height 13
